Goal: Register for event/course

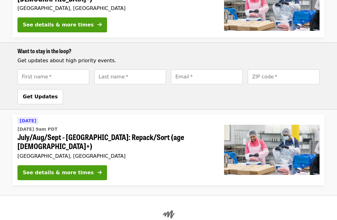
scroll to position [448, 0]
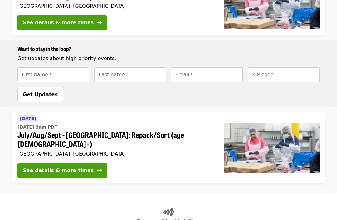
click at [72, 131] on span "July/Aug/Sept - [GEOGRAPHIC_DATA]: Repack/Sort (age [DEMOGRAPHIC_DATA]+)" at bounding box center [115, 140] width 196 height 18
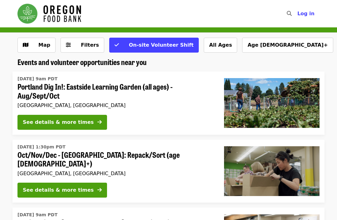
click at [242, 46] on button "Age [DEMOGRAPHIC_DATA]+" at bounding box center [287, 45] width 91 height 15
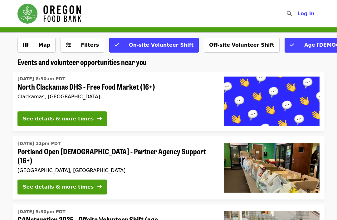
click at [217, 41] on button "Off-site Volunteer Shift" at bounding box center [241, 45] width 76 height 15
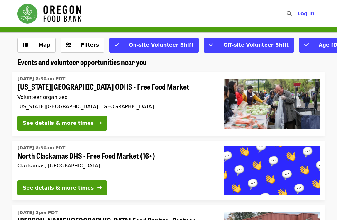
click at [81, 43] on span "Filters" at bounding box center [90, 45] width 18 height 6
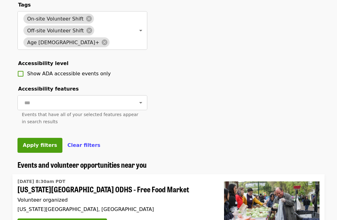
scroll to position [248, 0]
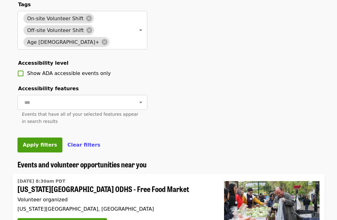
click at [107, 40] on icon at bounding box center [105, 43] width 6 height 6
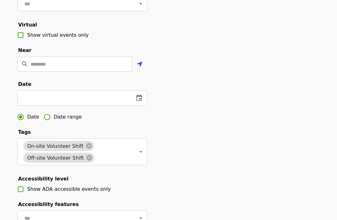
scroll to position [121, 0]
click at [137, 95] on icon "change date" at bounding box center [138, 98] width 7 height 7
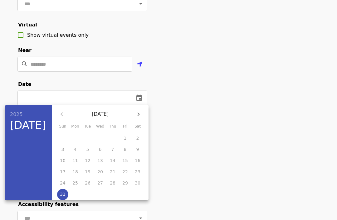
click at [137, 110] on button "button" at bounding box center [138, 114] width 15 height 15
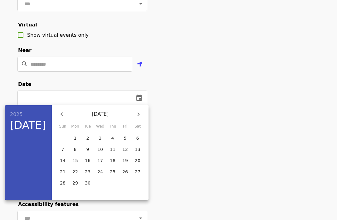
click at [76, 140] on p "1" at bounding box center [75, 138] width 3 height 6
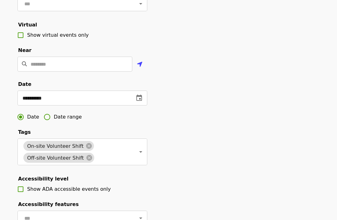
type input "**********"
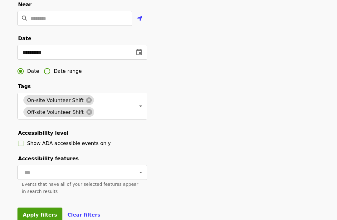
scroll to position [167, 0]
click at [37, 217] on span "Apply filters" at bounding box center [40, 215] width 34 height 6
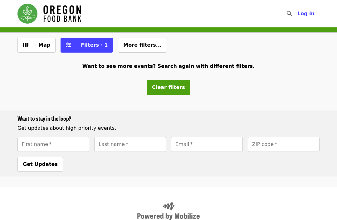
click at [170, 87] on span "Clear filters" at bounding box center [168, 87] width 33 height 6
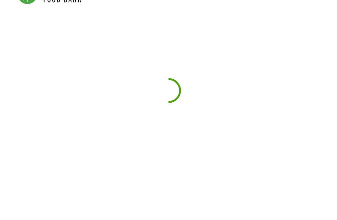
scroll to position [20, 0]
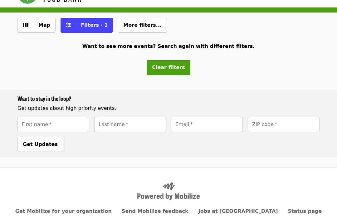
click at [134, 23] on span "More filters..." at bounding box center [142, 25] width 38 height 6
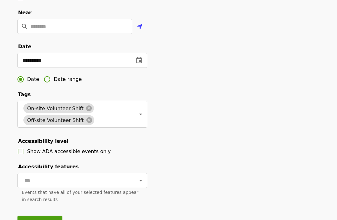
scroll to position [161, 0]
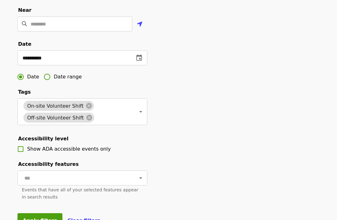
click at [137, 55] on icon "change date" at bounding box center [139, 58] width 6 height 6
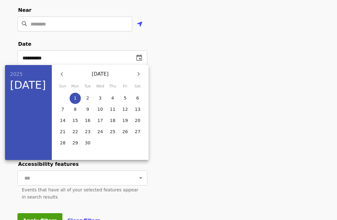
click at [138, 98] on p "6" at bounding box center [137, 98] width 3 height 6
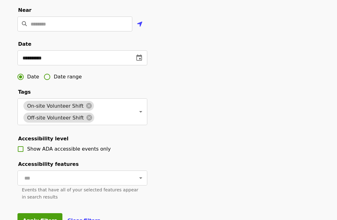
type input "**********"
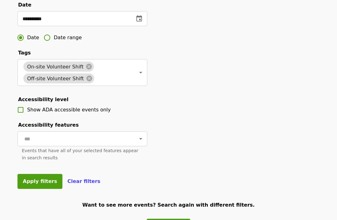
scroll to position [201, 0]
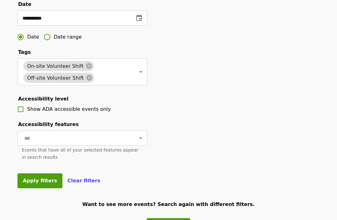
click at [45, 180] on span "Apply filters" at bounding box center [40, 181] width 34 height 6
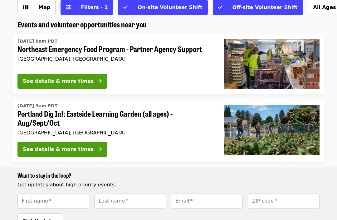
scroll to position [38, 0]
click at [74, 147] on div "See details & more times" at bounding box center [58, 149] width 71 height 7
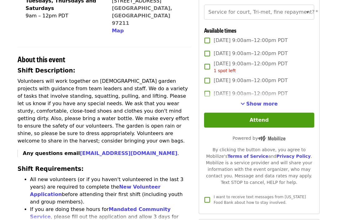
scroll to position [166, 0]
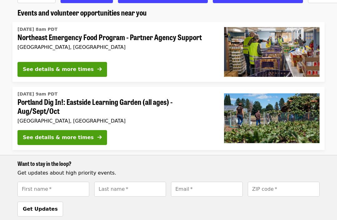
scroll to position [47, 0]
